Goal: Use online tool/utility: Utilize a website feature to perform a specific function

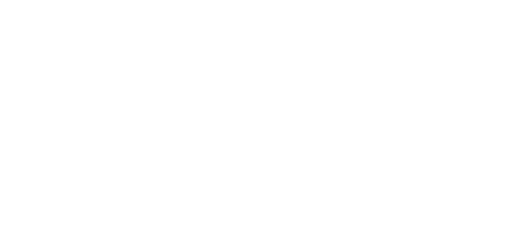
click at [128, 197] on div at bounding box center [260, 126] width 521 height 252
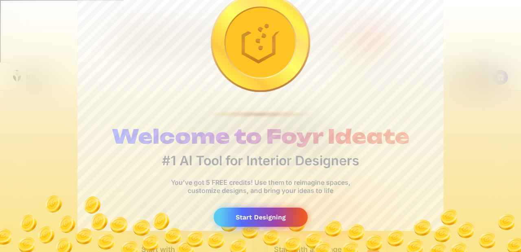
click at [248, 218] on div "Start Designing" at bounding box center [261, 217] width 94 height 19
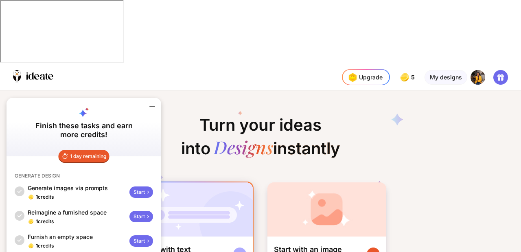
click at [210, 237] on div "Start with text Use prompt to generate" at bounding box center [194, 254] width 118 height 35
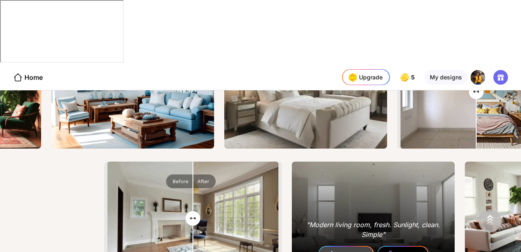
click at [360, 220] on div ""Modern living room, fresh. Sunlight, clean. Simple"" at bounding box center [373, 230] width 137 height 20
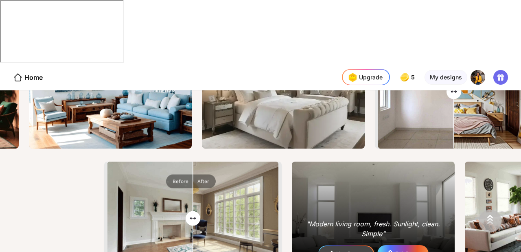
click at [399, 251] on div "Edit Room" at bounding box center [407, 253] width 25 height 5
